Goal: Transaction & Acquisition: Purchase product/service

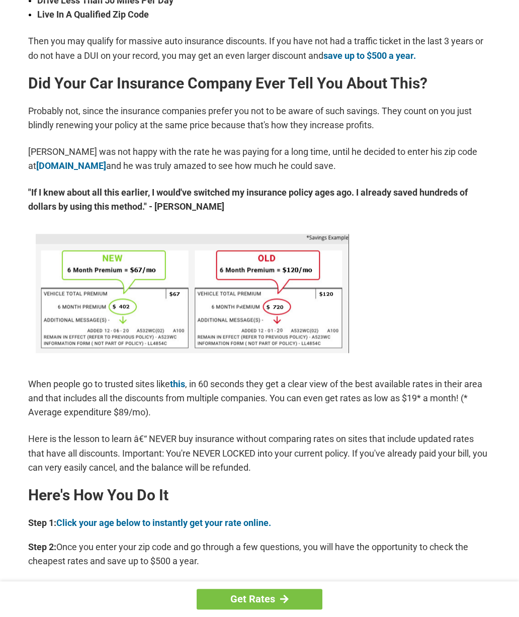
scroll to position [454, 0]
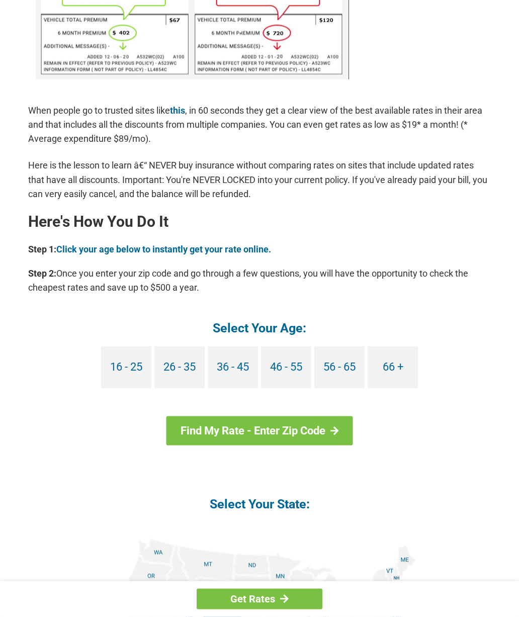
click at [1, 486] on div "Get Rates You're Probably Overpaying for Car Insurance - Here's How to Stop. [D…" at bounding box center [259, 112] width 519 height 1585
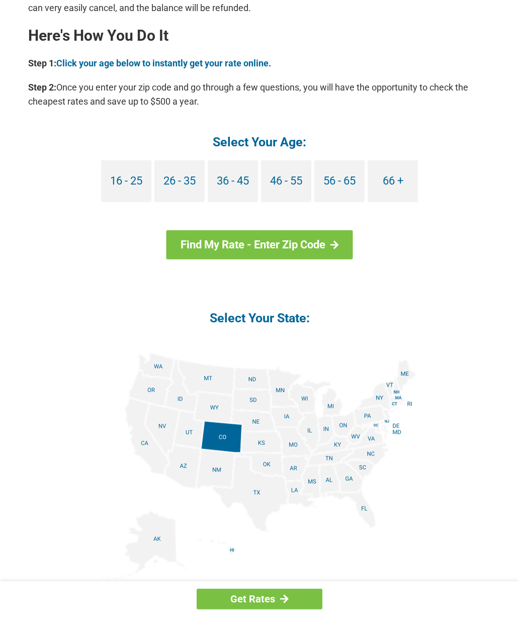
scroll to position [906, 0]
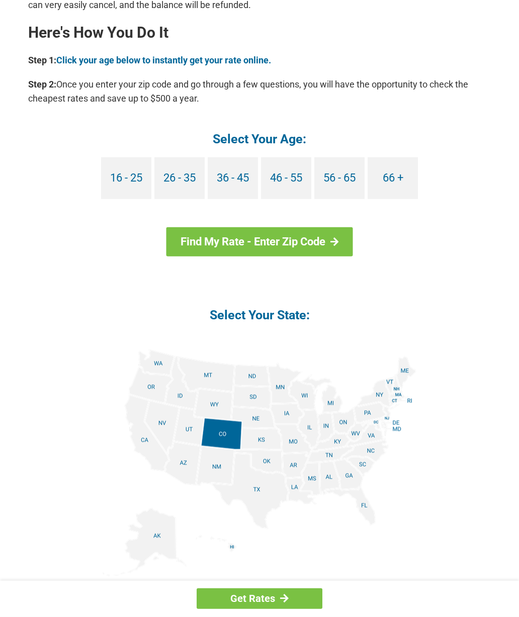
click at [324, 250] on link "Find My Rate - Enter Zip Code" at bounding box center [259, 242] width 187 height 29
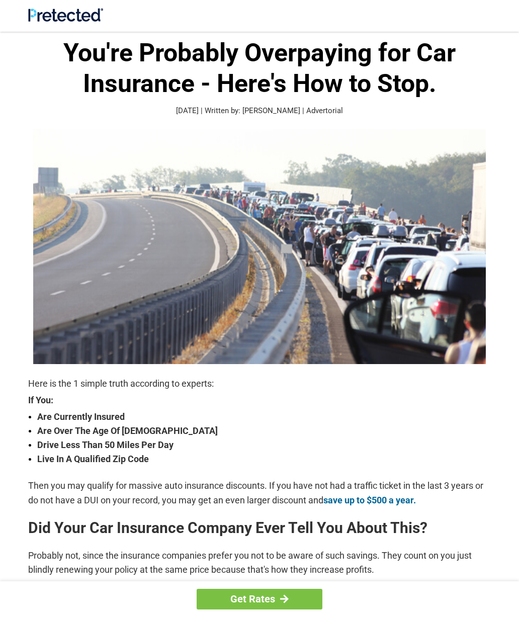
scroll to position [907, 0]
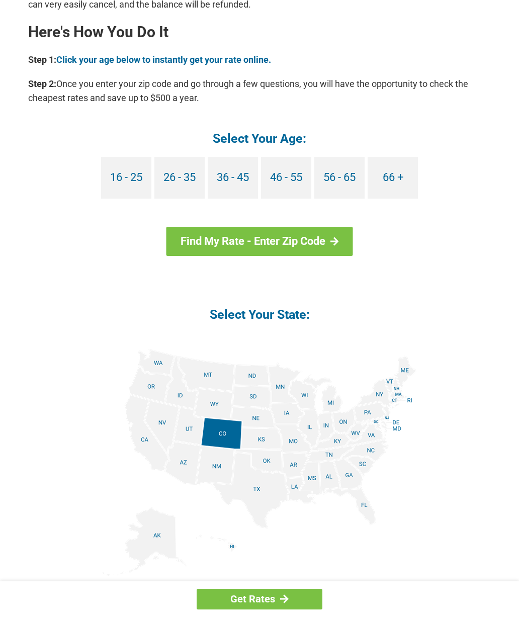
click at [101, 525] on link at bounding box center [259, 457] width 342 height 249
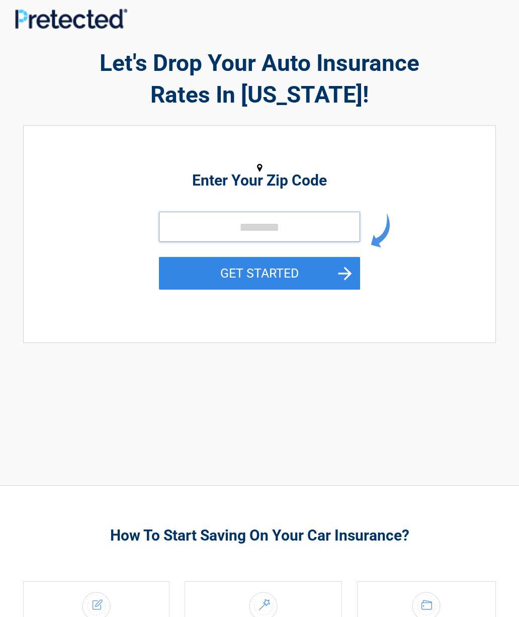
click at [324, 223] on input "tel" at bounding box center [259, 227] width 201 height 30
type input "*****"
click at [290, 274] on button "GET STARTED" at bounding box center [259, 273] width 201 height 33
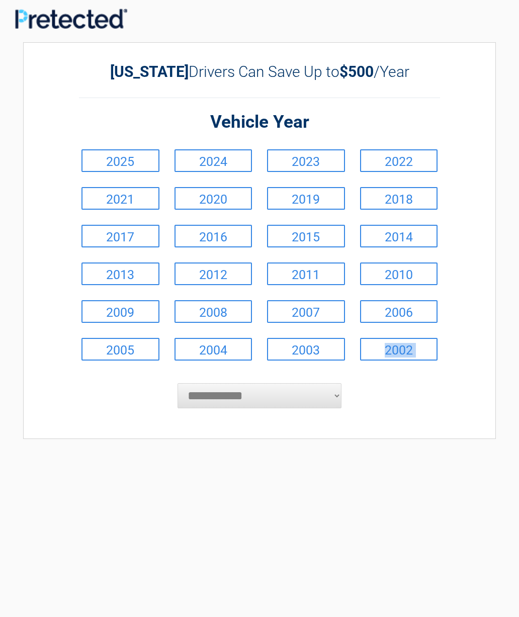
click at [230, 161] on link "2024" at bounding box center [213, 160] width 78 height 23
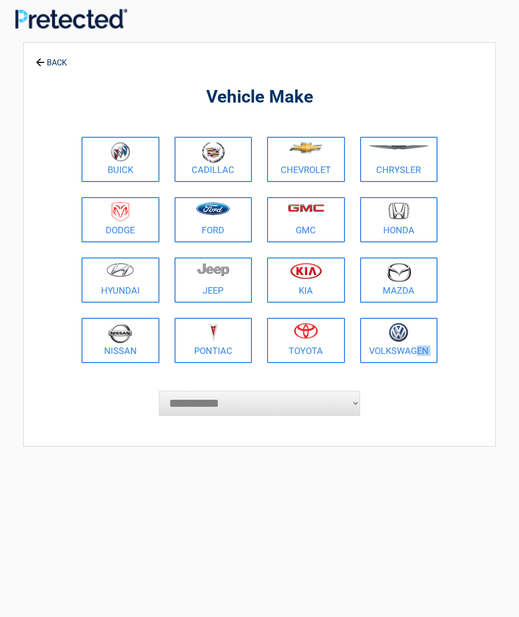
click at [292, 352] on link "Toyota" at bounding box center [306, 340] width 78 height 45
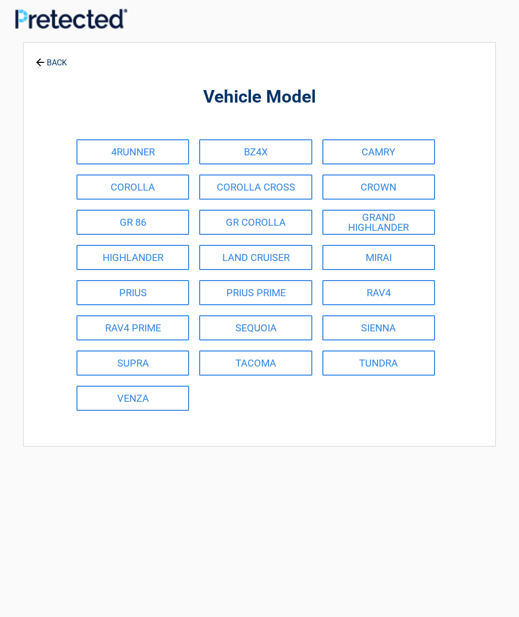
click at [282, 303] on link "PRIUS PRIME" at bounding box center [255, 292] width 113 height 25
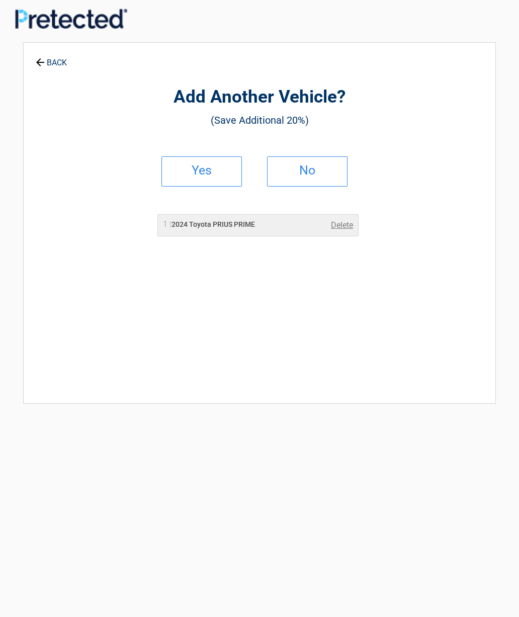
click at [218, 172] on h2 "Yes" at bounding box center [201, 170] width 59 height 7
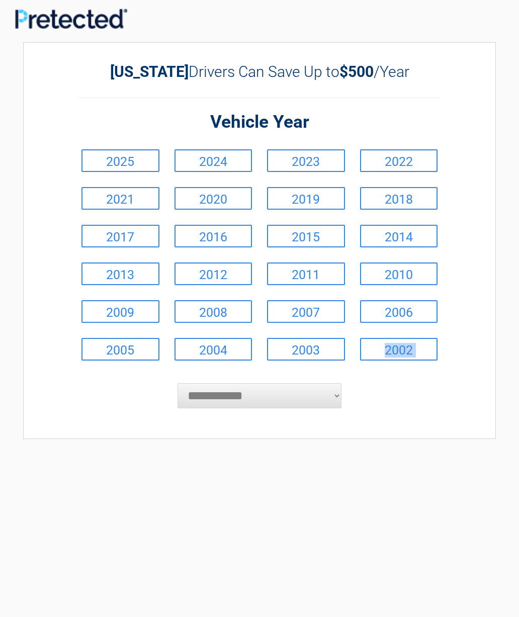
click at [420, 434] on div "**********" at bounding box center [259, 240] width 473 height 397
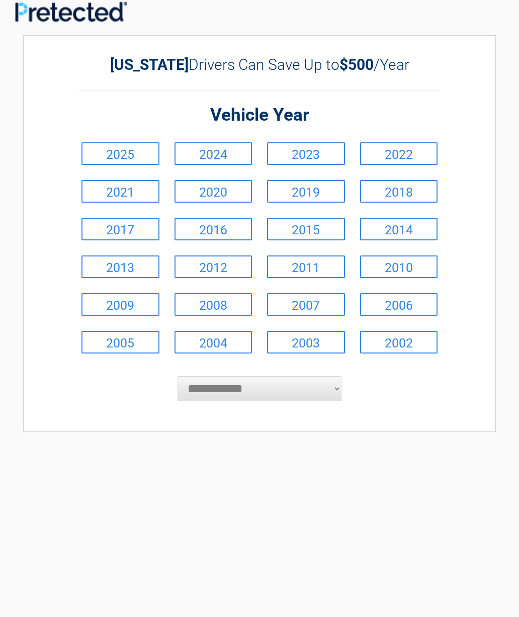
scroll to position [14, 0]
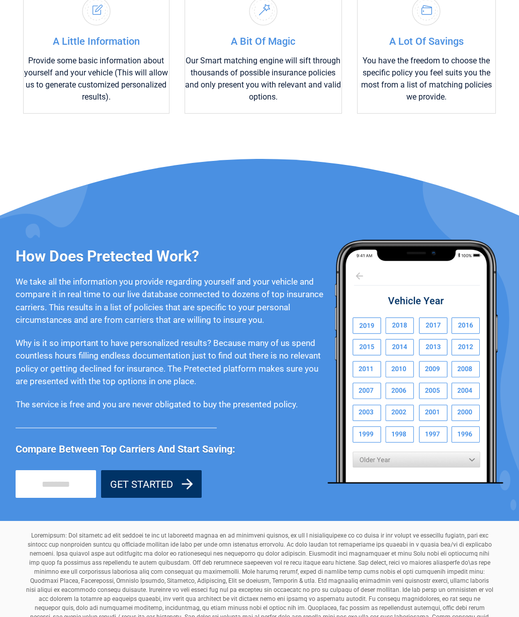
scroll to position [619, 0]
